Goal: Task Accomplishment & Management: Manage account settings

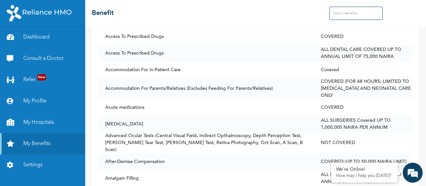
scroll to position [146, 0]
click at [57, 101] on link "My Profile" at bounding box center [42, 100] width 85 height 21
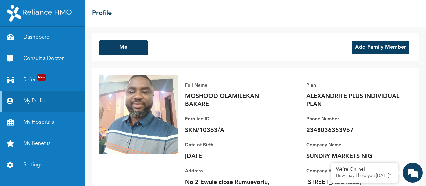
click at [375, 49] on button "Add Family Member" at bounding box center [381, 47] width 58 height 13
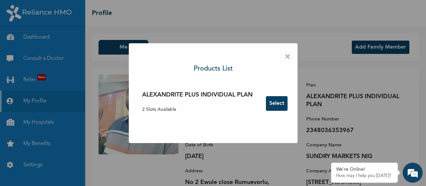
click at [375, 49] on div "× Products List ALEXANDRITE PLUS INDIVIDUAL PLAN 2 Slots Available Select" at bounding box center [213, 93] width 426 height 186
click at [286, 57] on span "×" at bounding box center [287, 57] width 6 height 14
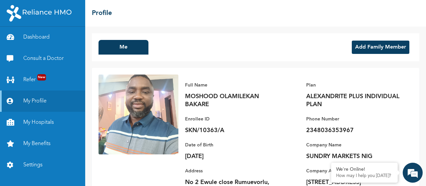
click at [375, 48] on button "Add Family Member" at bounding box center [381, 47] width 58 height 13
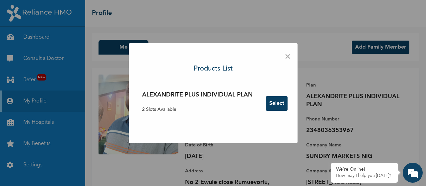
click at [290, 54] on span "×" at bounding box center [287, 57] width 6 height 14
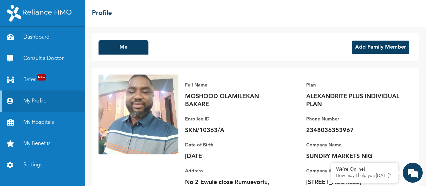
click at [376, 50] on button "Add Family Member" at bounding box center [381, 47] width 58 height 13
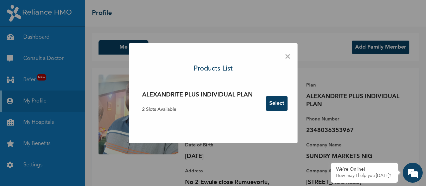
click at [285, 56] on span "×" at bounding box center [287, 57] width 6 height 14
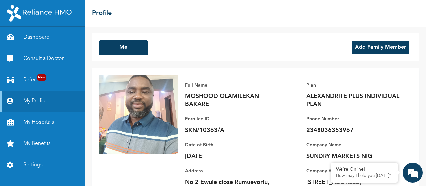
click at [381, 44] on button "Add Family Member" at bounding box center [381, 47] width 58 height 13
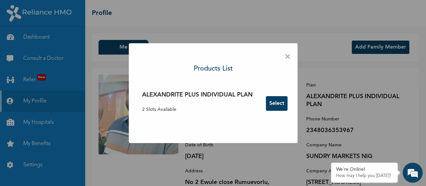
click at [289, 60] on span "×" at bounding box center [287, 57] width 6 height 14
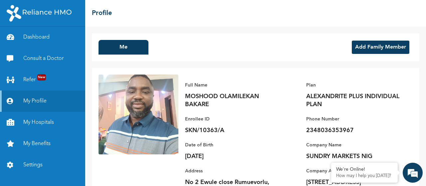
scroll to position [35, 0]
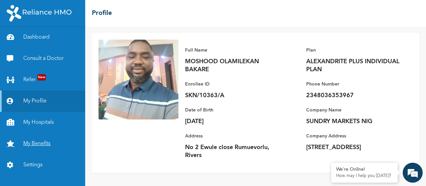
click at [60, 147] on link "My Benefits" at bounding box center [42, 143] width 85 height 21
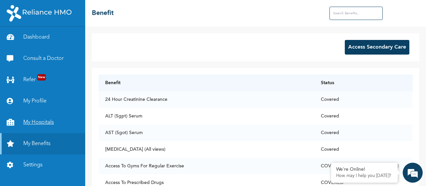
click at [58, 121] on link "My Hospitals" at bounding box center [42, 122] width 85 height 21
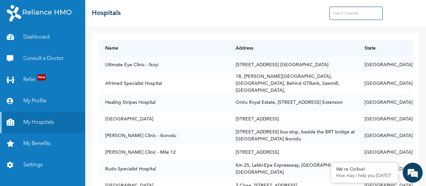
click at [340, 10] on input "text" at bounding box center [355, 13] width 53 height 13
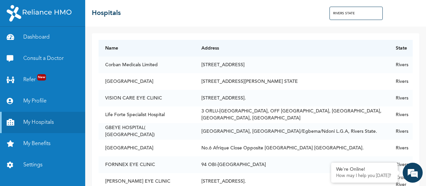
type input "RIVERS STATE"
click at [364, 14] on input "RIVERS STATE" at bounding box center [355, 13] width 53 height 13
click at [49, 40] on link "Dashboard" at bounding box center [42, 37] width 85 height 21
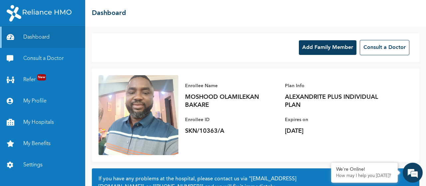
click at [321, 49] on button "Add Family Member" at bounding box center [328, 47] width 58 height 15
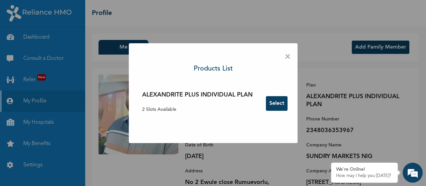
click at [278, 107] on button "Select" at bounding box center [277, 103] width 22 height 15
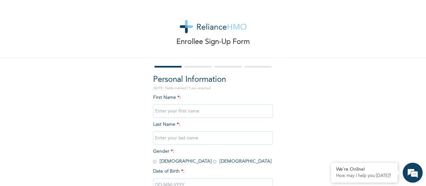
click at [183, 110] on input "text" at bounding box center [213, 110] width 120 height 13
type input "Moshood"
click at [160, 138] on input "text" at bounding box center [213, 137] width 120 height 13
type input "Ogechi"
click at [213, 161] on input "radio" at bounding box center [214, 161] width 3 height 6
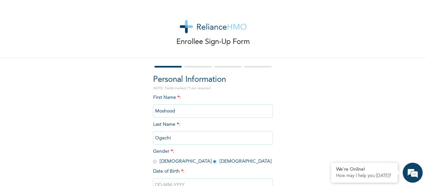
radio input "true"
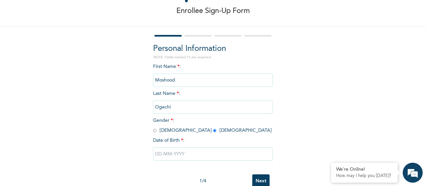
scroll to position [48, 0]
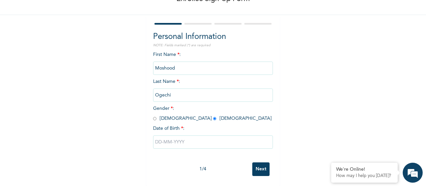
click at [187, 140] on input "text" at bounding box center [213, 141] width 120 height 13
select select "8"
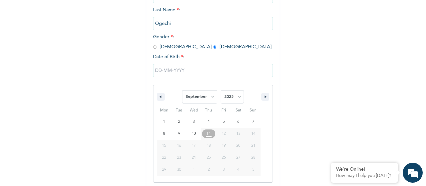
scroll to position [116, 0]
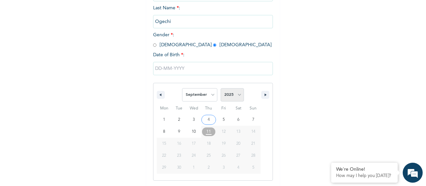
click at [237, 91] on select "2025 2024 2023 2022 2021 2020 2019 2018 2017 2016 2015 2014 2013 2012 2011 2010…" at bounding box center [232, 94] width 23 height 13
select select "1989"
click at [221, 88] on select "2025 2024 2023 2022 2021 2020 2019 2018 2017 2016 2015 2014 2013 2012 2011 2010…" at bounding box center [232, 94] width 23 height 13
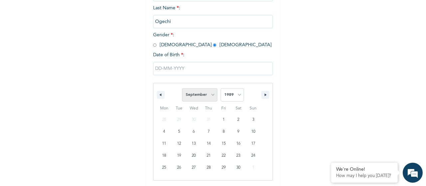
click at [210, 92] on select "January February March April May June July August September October November De…" at bounding box center [199, 94] width 35 height 13
select select "2"
click at [182, 88] on select "January February March April May June July August September October November De…" at bounding box center [199, 94] width 35 height 13
type input "[DATE]"
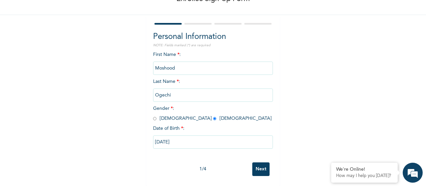
click at [257, 165] on input "Next" at bounding box center [260, 169] width 17 height 14
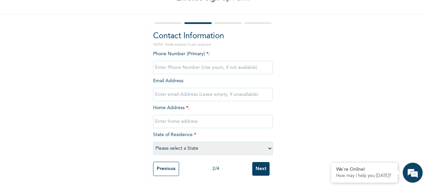
click at [183, 62] on input "phone" at bounding box center [213, 67] width 120 height 13
type input "08160176477"
click at [167, 92] on input "email" at bounding box center [213, 94] width 120 height 13
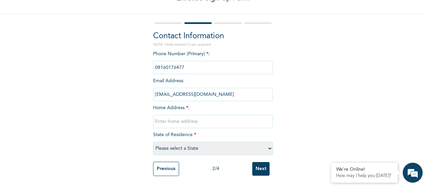
type input "[EMAIL_ADDRESS][DOMAIN_NAME]"
click at [163, 117] on input "text" at bounding box center [213, 121] width 120 height 13
click at [210, 118] on input "No 2 Ewule close Rumueveorlu" at bounding box center [213, 121] width 120 height 13
type input "No 2 Ewule close Rumuevorlu"
click at [174, 145] on select "Please select a State [PERSON_NAME] (FCT) [PERSON_NAME] Ibom [GEOGRAPHIC_DATA] …" at bounding box center [213, 148] width 120 height 13
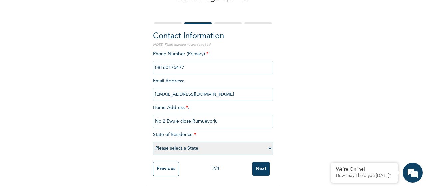
select select "33"
click at [153, 142] on select "Please select a State [PERSON_NAME] (FCT) [PERSON_NAME] Ibom [GEOGRAPHIC_DATA] …" at bounding box center [213, 148] width 120 height 13
click at [262, 164] on input "Next" at bounding box center [260, 169] width 17 height 14
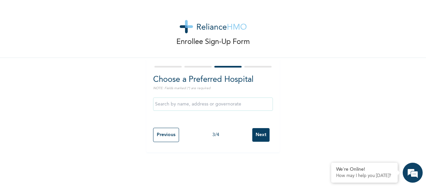
scroll to position [0, 0]
click at [256, 136] on input "Next" at bounding box center [260, 135] width 17 height 14
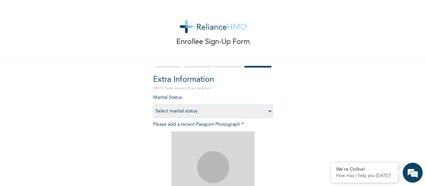
click at [230, 108] on select "Select marital status [DEMOGRAPHIC_DATA] Married [DEMOGRAPHIC_DATA] Widow/[DEMO…" at bounding box center [213, 110] width 120 height 13
select select "2"
click at [153, 104] on select "Select marital status [DEMOGRAPHIC_DATA] Married [DEMOGRAPHIC_DATA] Widow/[DEMO…" at bounding box center [213, 110] width 120 height 13
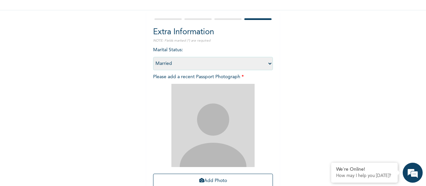
scroll to position [60, 0]
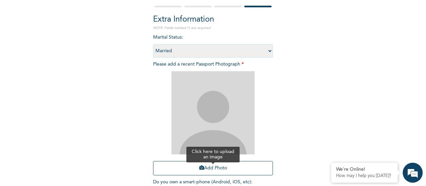
click at [221, 170] on button "Add Photo" at bounding box center [213, 168] width 120 height 14
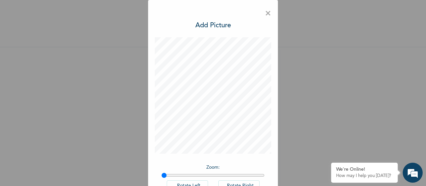
scroll to position [16, 0]
click at [265, 14] on span "×" at bounding box center [268, 14] width 6 height 14
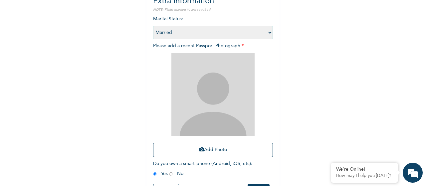
scroll to position [106, 0]
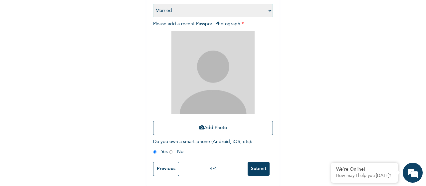
click at [256, 163] on input "Submit" at bounding box center [259, 169] width 22 height 14
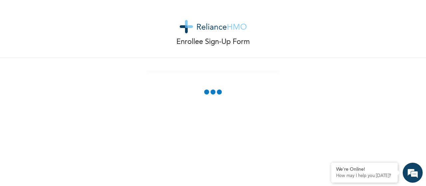
scroll to position [68, 0]
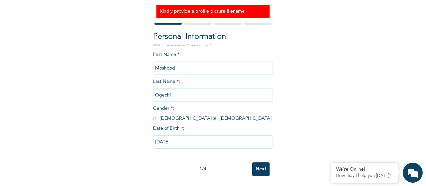
click at [254, 164] on input "Next" at bounding box center [260, 169] width 17 height 14
select select "33"
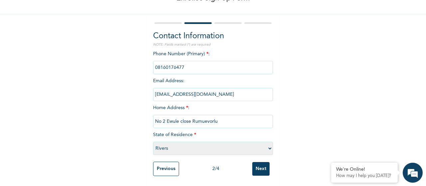
scroll to position [48, 0]
click at [254, 164] on input "Next" at bounding box center [260, 169] width 17 height 14
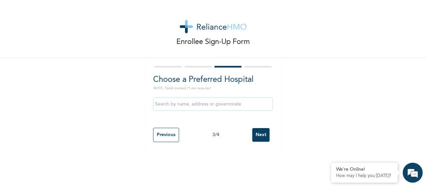
click at [262, 136] on input "Next" at bounding box center [260, 135] width 17 height 14
select select "2"
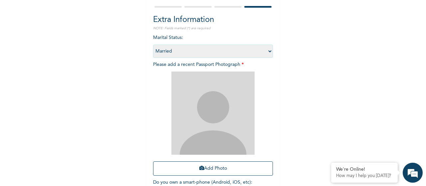
scroll to position [106, 0]
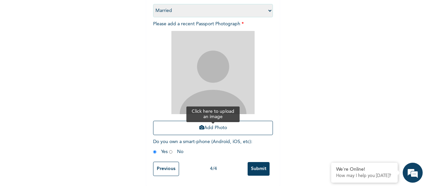
click at [197, 121] on button "Add Photo" at bounding box center [213, 128] width 120 height 14
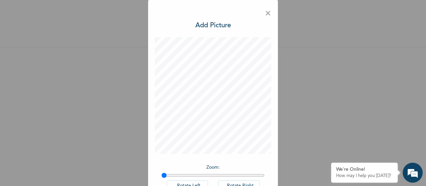
scroll to position [46, 0]
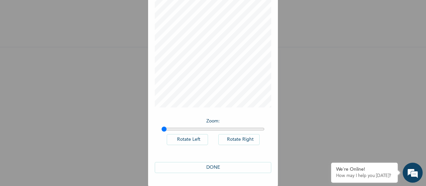
click at [218, 169] on button "DONE" at bounding box center [213, 167] width 116 height 11
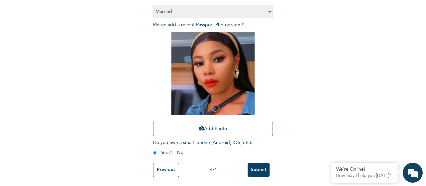
scroll to position [106, 0]
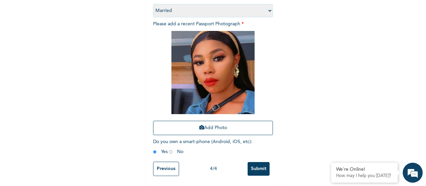
click at [257, 163] on input "Submit" at bounding box center [259, 169] width 22 height 14
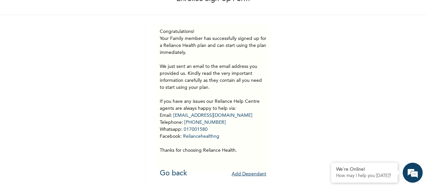
scroll to position [48, 0]
click at [174, 170] on link "Go back" at bounding box center [173, 173] width 27 height 7
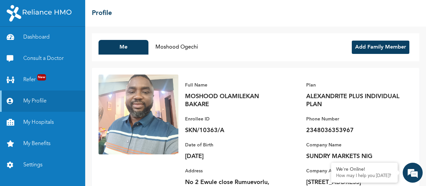
click at [359, 46] on button "Add Family Member" at bounding box center [381, 47] width 58 height 13
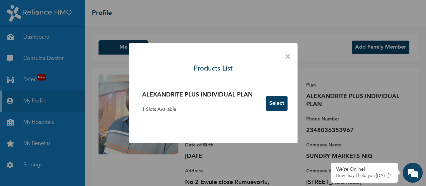
click at [288, 57] on span "×" at bounding box center [287, 57] width 6 height 14
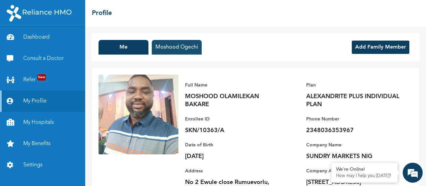
click at [182, 45] on button "Moshood Ogechi" at bounding box center [177, 47] width 50 height 15
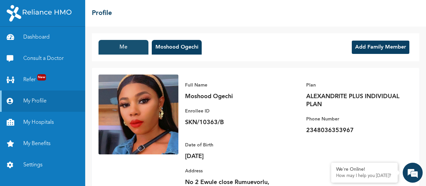
click at [123, 43] on button "Me" at bounding box center [123, 47] width 50 height 15
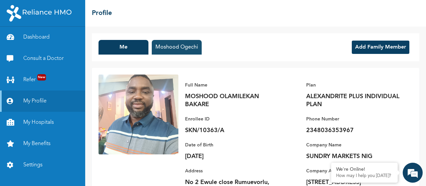
click at [184, 46] on button "Moshood Ogechi" at bounding box center [177, 47] width 50 height 15
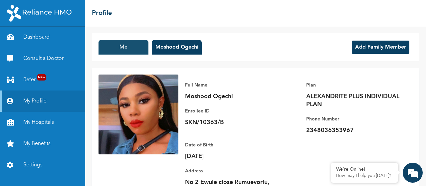
click at [130, 47] on button "Me" at bounding box center [123, 47] width 50 height 15
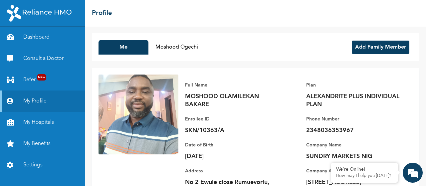
click at [10, 169] on link "Settings" at bounding box center [42, 164] width 85 height 21
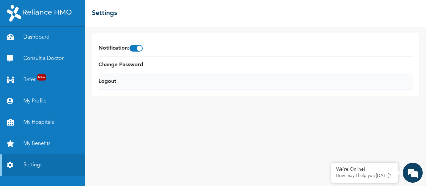
click at [125, 79] on li "Logout" at bounding box center [255, 81] width 314 height 17
click at [106, 79] on link "Logout" at bounding box center [107, 82] width 18 height 8
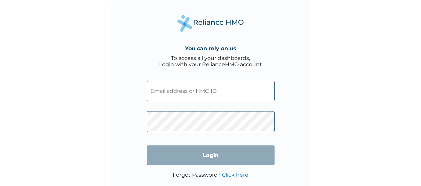
click at [191, 94] on input "text" at bounding box center [211, 91] width 128 height 20
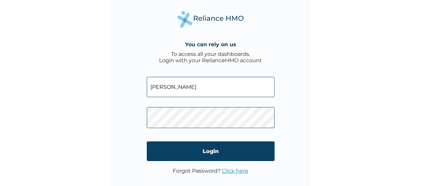
scroll to position [14, 0]
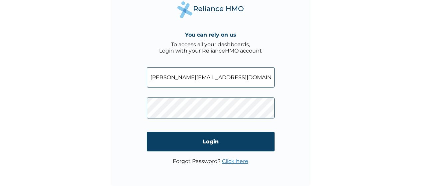
type input "[PERSON_NAME][EMAIL_ADDRESS][DOMAIN_NAME]"
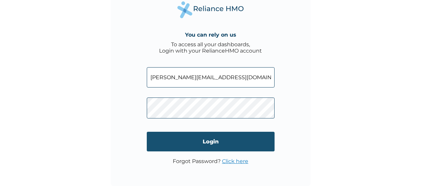
click at [209, 141] on input "Login" at bounding box center [211, 142] width 128 height 20
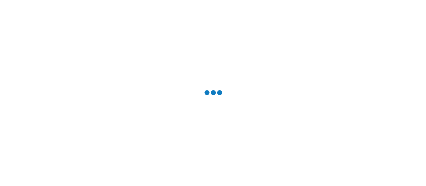
scroll to position [0, 0]
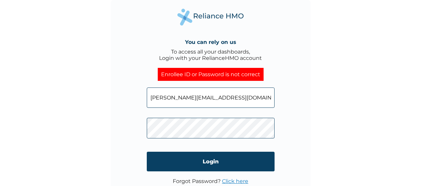
click input "Login" at bounding box center [211, 162] width 128 height 20
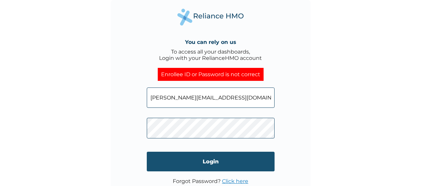
click at [226, 169] on input "Login" at bounding box center [211, 162] width 128 height 20
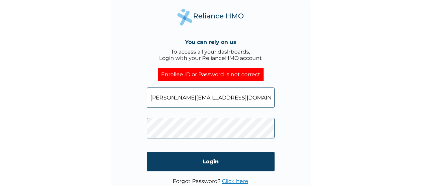
click at [227, 97] on input "[PERSON_NAME][EMAIL_ADDRESS][DOMAIN_NAME]" at bounding box center [211, 98] width 128 height 20
click at [0, 185] on div "You can rely on us To access all your dashboards, Login with your RelianceHMO a…" at bounding box center [210, 93] width 421 height 186
click at [241, 94] on input "ugo@sundrymarkets.com" at bounding box center [211, 98] width 128 height 20
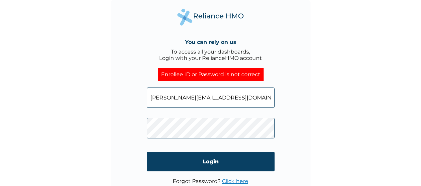
click at [241, 94] on input "ugo@sundrymarkets.com" at bounding box center [211, 98] width 128 height 20
type input "SKN/10129/A"
click input "Login" at bounding box center [211, 162] width 128 height 20
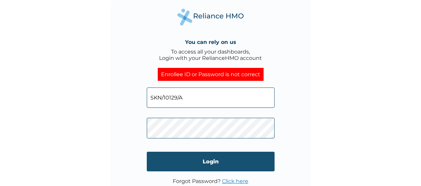
click at [212, 159] on input "Login" at bounding box center [211, 162] width 128 height 20
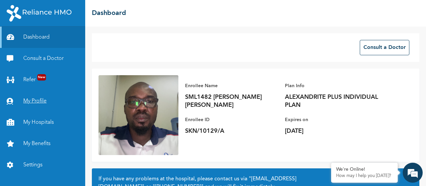
click at [41, 105] on link "My Profile" at bounding box center [42, 100] width 85 height 21
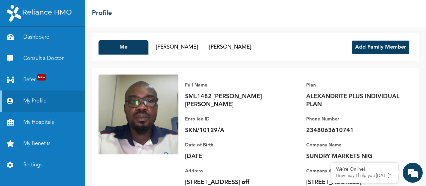
click at [378, 47] on button "Add Family Member" at bounding box center [381, 47] width 58 height 13
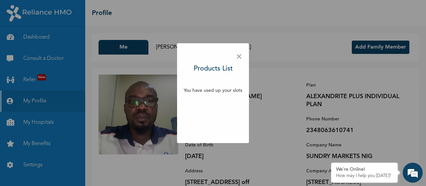
click at [238, 56] on span "×" at bounding box center [239, 57] width 6 height 14
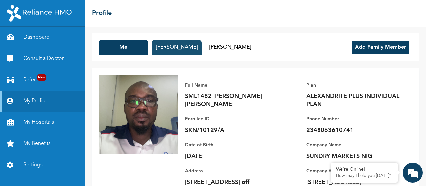
click at [174, 47] on button "Justina Ugo" at bounding box center [177, 47] width 50 height 15
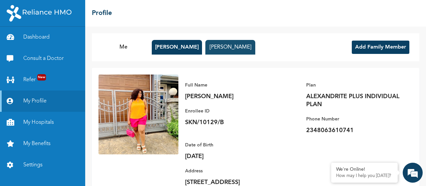
click at [231, 47] on button "Gianna Ugo" at bounding box center [230, 47] width 50 height 15
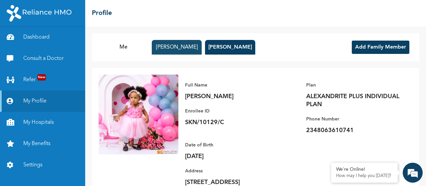
click at [193, 46] on button "Justina Ugo" at bounding box center [177, 47] width 50 height 15
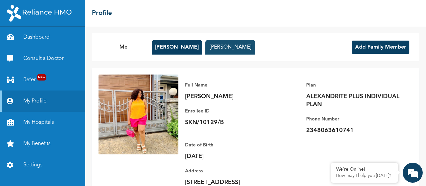
click at [237, 48] on button "Gianna Ugo" at bounding box center [230, 47] width 50 height 15
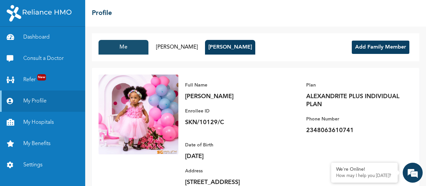
click at [127, 46] on button "Me" at bounding box center [123, 47] width 50 height 15
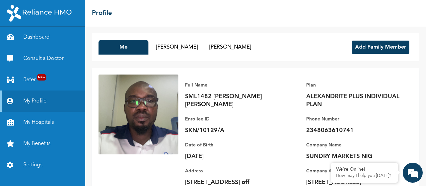
click at [34, 165] on link "Settings" at bounding box center [42, 164] width 85 height 21
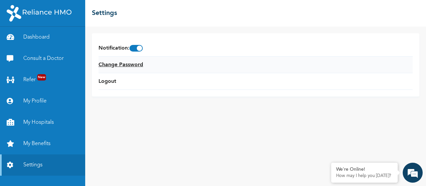
click at [136, 63] on link "Change Password" at bounding box center [120, 65] width 45 height 8
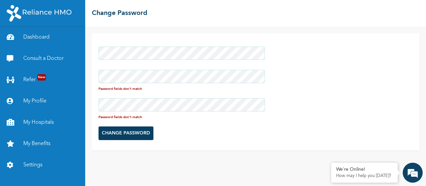
click at [222, 124] on form "Password fields don't match Password fields don't match CHANGE PASSWORD" at bounding box center [181, 93] width 166 height 100
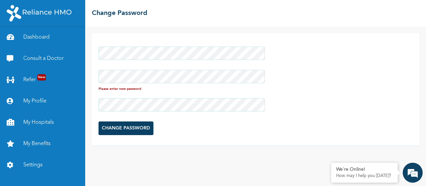
click at [193, 74] on div "Please enter new password CHANGE PASSWORD" at bounding box center [255, 89] width 327 height 112
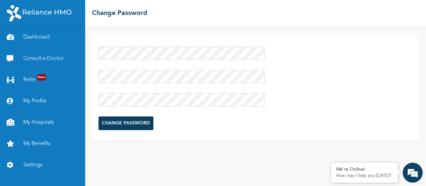
click at [118, 124] on input "CHANGE PASSWORD" at bounding box center [125, 123] width 55 height 14
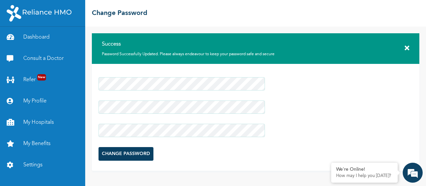
click at [409, 46] on icon at bounding box center [407, 48] width 5 height 7
click at [406, 48] on icon at bounding box center [407, 48] width 5 height 7
click at [409, 50] on icon at bounding box center [407, 48] width 5 height 7
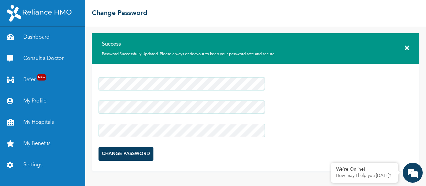
click at [33, 164] on link "Settings" at bounding box center [42, 164] width 85 height 21
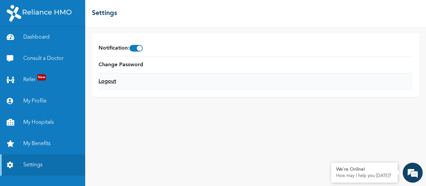
click at [109, 82] on link "Logout" at bounding box center [107, 82] width 18 height 8
